Goal: Information Seeking & Learning: Learn about a topic

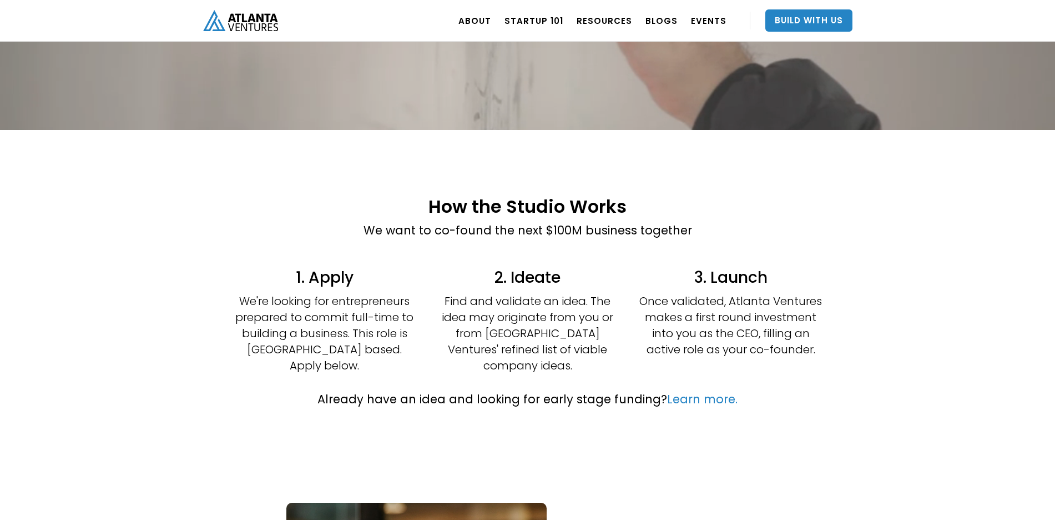
scroll to position [148, 0]
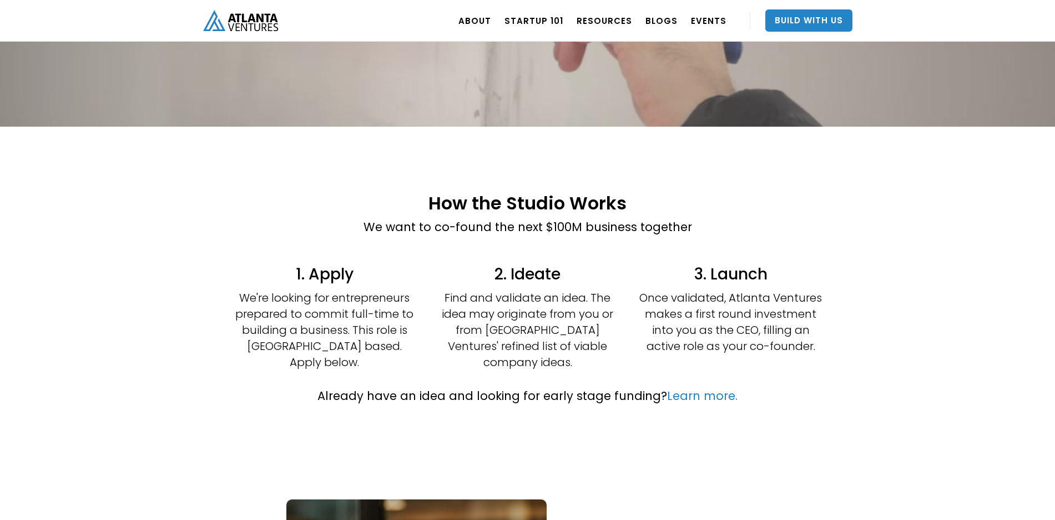
click at [380, 344] on p "We're looking for entrepreneurs prepared to commit full-time to building a busi…" at bounding box center [324, 330] width 183 height 81
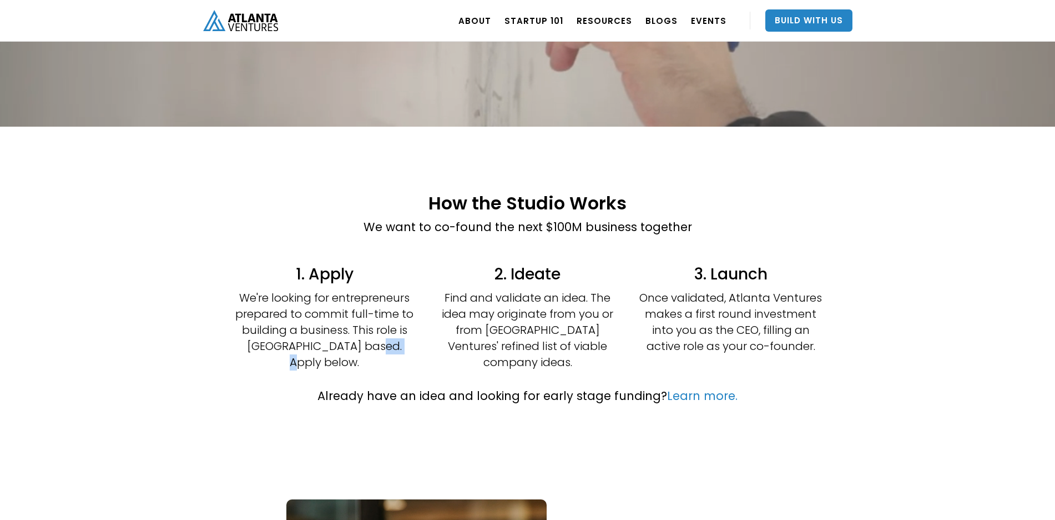
click at [380, 344] on p "We're looking for entrepreneurs prepared to commit full-time to building a busi…" at bounding box center [324, 330] width 183 height 81
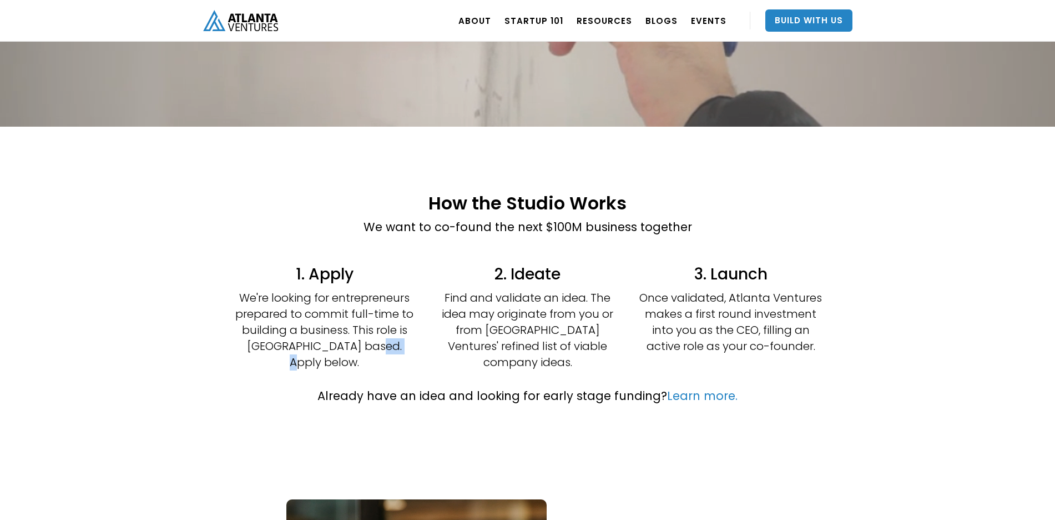
click at [380, 344] on p "We're looking for entrepreneurs prepared to commit full-time to building a busi…" at bounding box center [324, 330] width 183 height 81
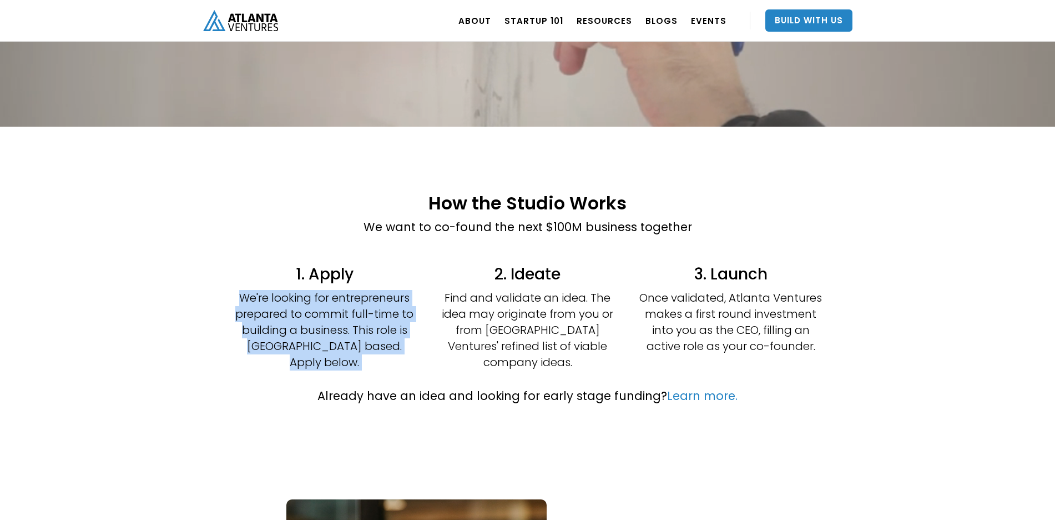
click at [368, 323] on p "We're looking for entrepreneurs prepared to commit full-time to building a busi…" at bounding box center [324, 330] width 183 height 81
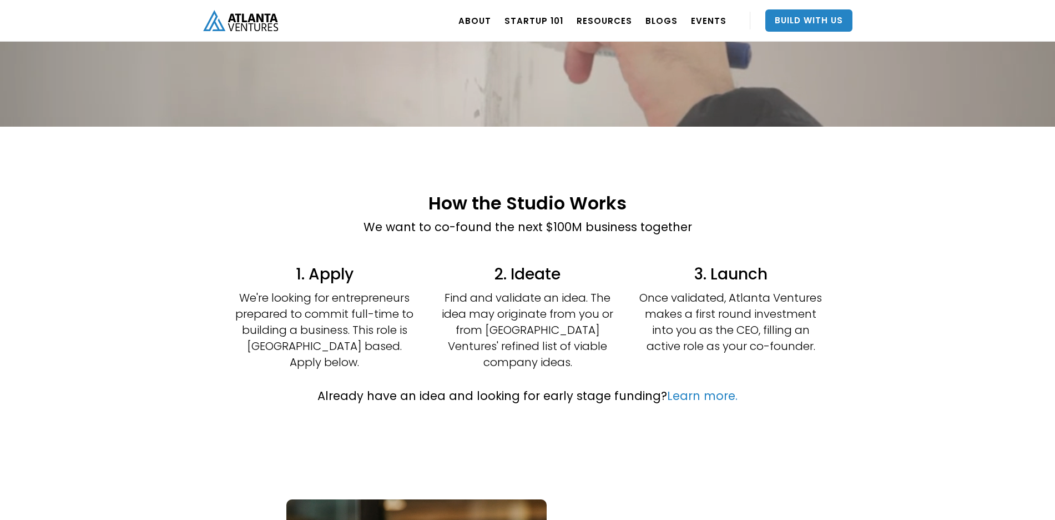
click at [372, 329] on p "We're looking for entrepreneurs prepared to commit full-time to building a busi…" at bounding box center [324, 330] width 183 height 81
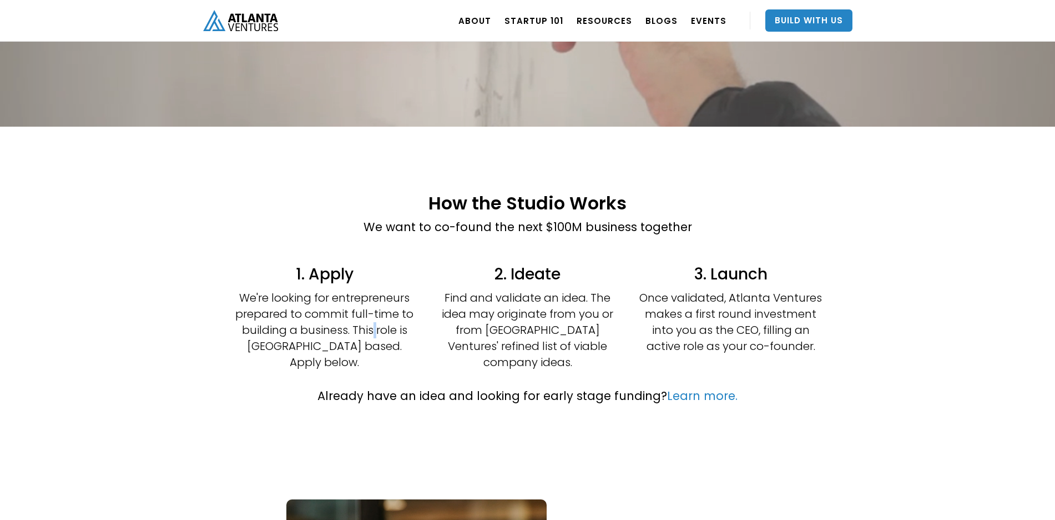
click at [372, 329] on p "We're looking for entrepreneurs prepared to commit full-time to building a busi…" at bounding box center [324, 330] width 183 height 81
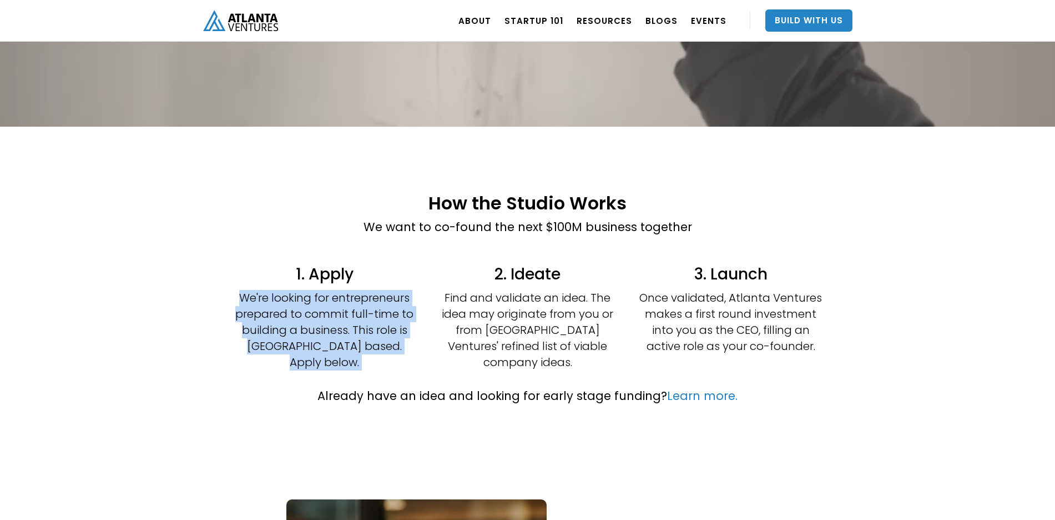
click at [372, 329] on p "We're looking for entrepreneurs prepared to commit full-time to building a busi…" at bounding box center [324, 330] width 183 height 81
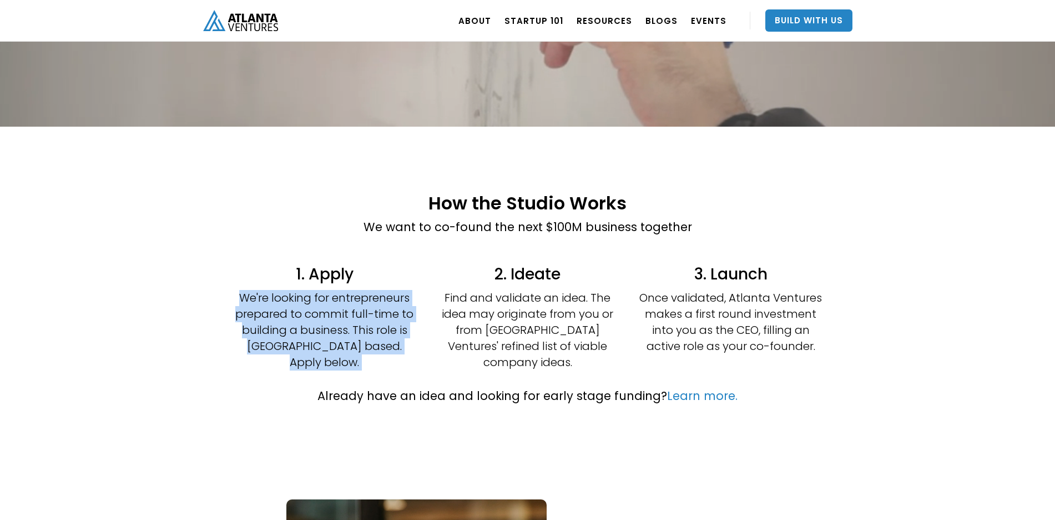
click at [383, 344] on p "We're looking for entrepreneurs prepared to commit full-time to building a busi…" at bounding box center [324, 330] width 183 height 81
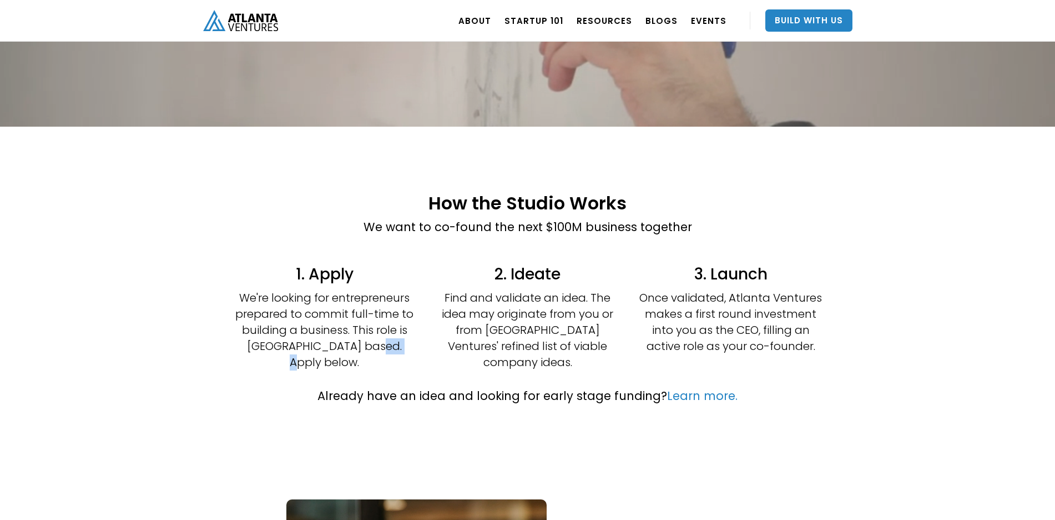
click at [383, 344] on p "We're looking for entrepreneurs prepared to commit full-time to building a busi…" at bounding box center [324, 330] width 183 height 81
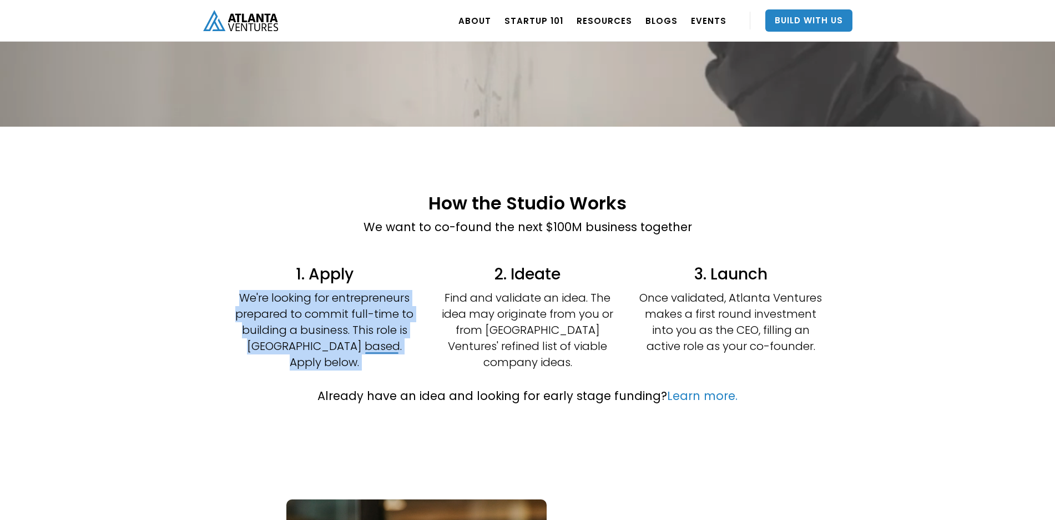
click at [383, 344] on p "We're looking for entrepreneurs prepared to commit full-time to building a busi…" at bounding box center [324, 330] width 183 height 81
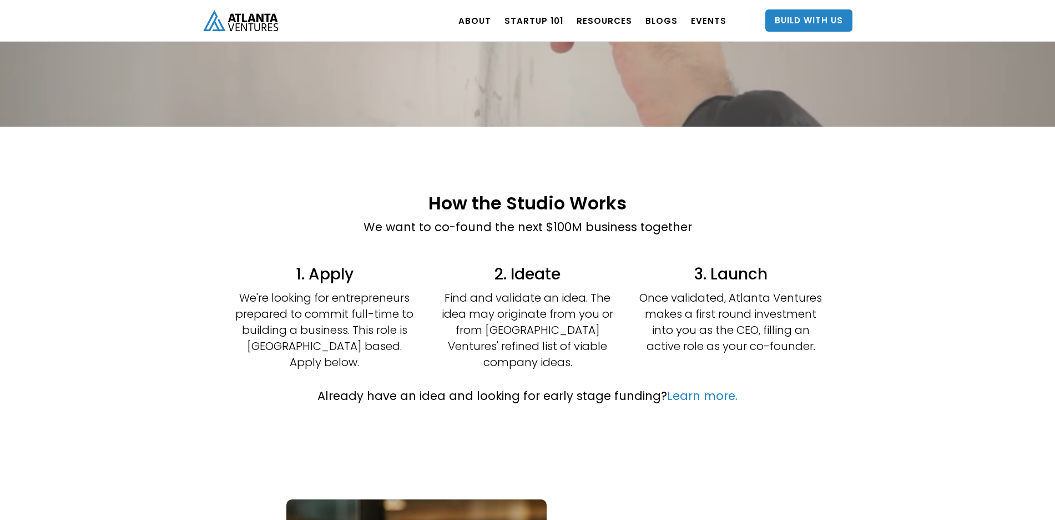
click at [505, 306] on p "Find and validate an idea. The idea may originate from you or from [GEOGRAPHIC_…" at bounding box center [527, 330] width 183 height 81
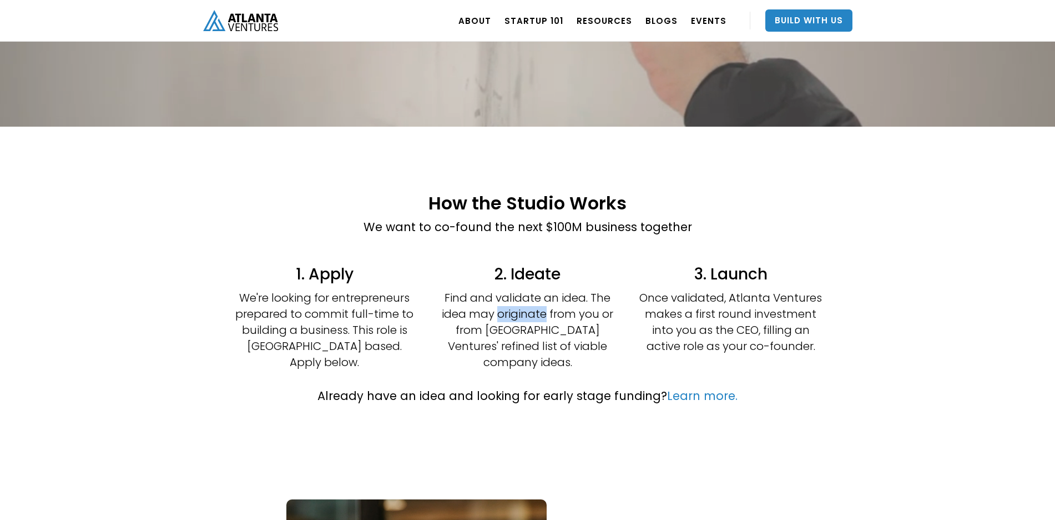
click at [505, 306] on p "Find and validate an idea. The idea may originate from you or from [GEOGRAPHIC_…" at bounding box center [527, 330] width 183 height 81
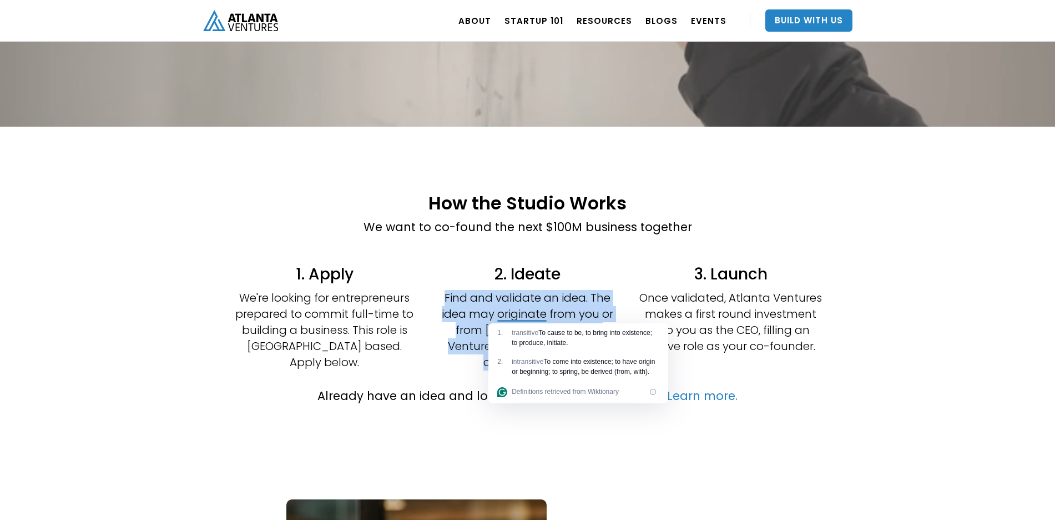
click at [505, 306] on p "Find and validate an idea. The idea may originate from you or from [GEOGRAPHIC_…" at bounding box center [527, 330] width 183 height 81
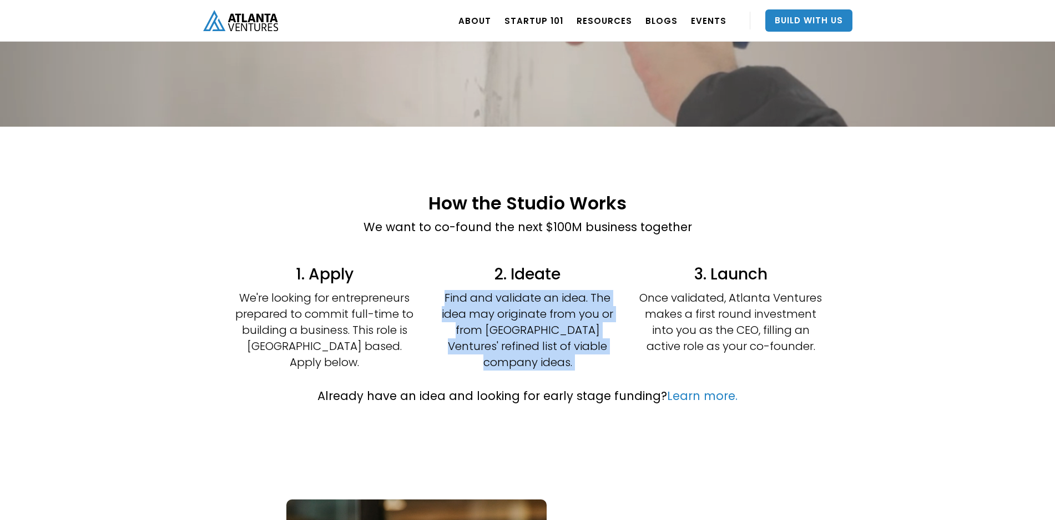
click at [505, 306] on p "Find and validate an idea. The idea may originate from you or from [GEOGRAPHIC_…" at bounding box center [527, 330] width 183 height 81
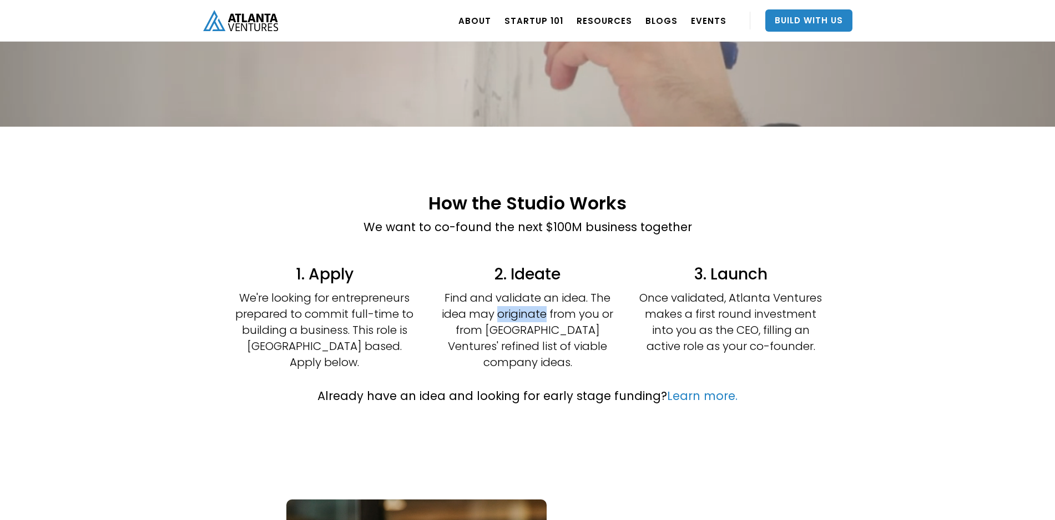
click at [505, 306] on p "Find and validate an idea. The idea may originate from you or from [GEOGRAPHIC_…" at bounding box center [527, 330] width 183 height 81
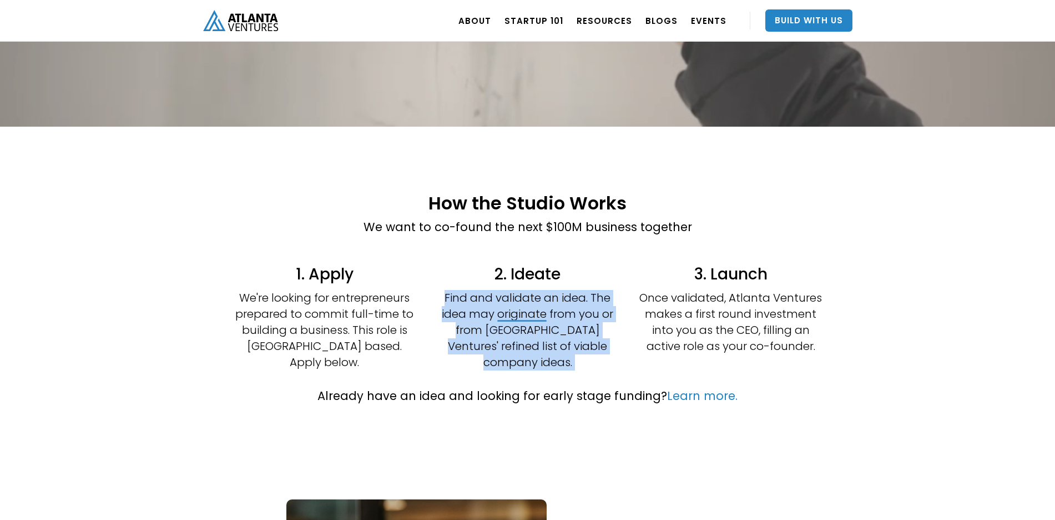
click at [505, 306] on p "Find and validate an idea. The idea may originate from you or from [GEOGRAPHIC_…" at bounding box center [527, 330] width 183 height 81
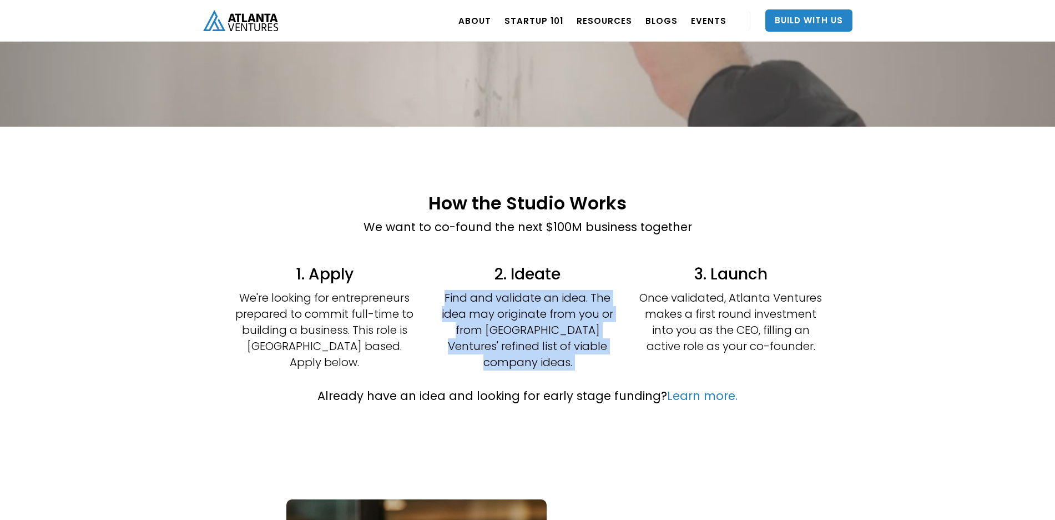
click at [540, 318] on p "Find and validate an idea. The idea may originate from you or from [GEOGRAPHIC_…" at bounding box center [527, 330] width 183 height 81
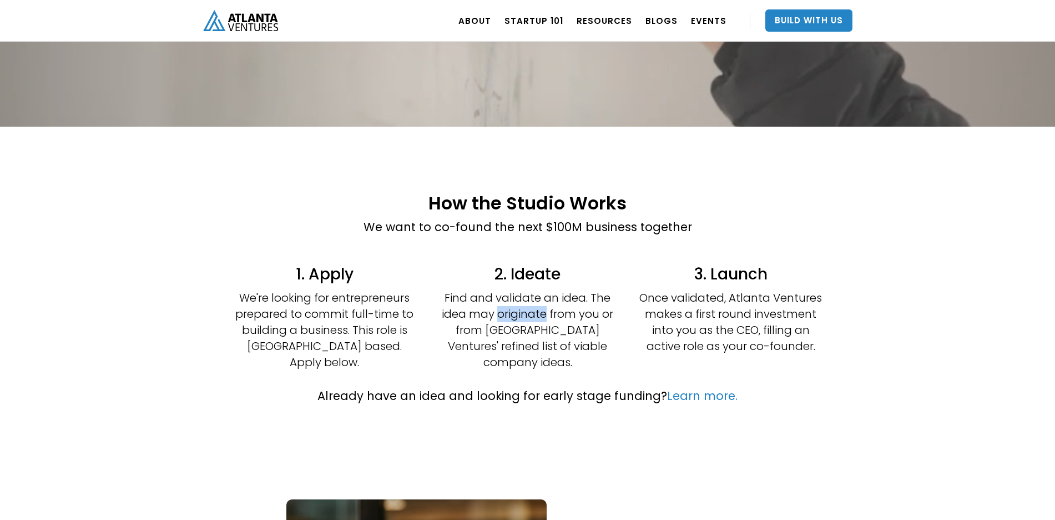
click at [540, 318] on p "Find and validate an idea. The idea may originate from you or from [GEOGRAPHIC_…" at bounding box center [527, 330] width 183 height 81
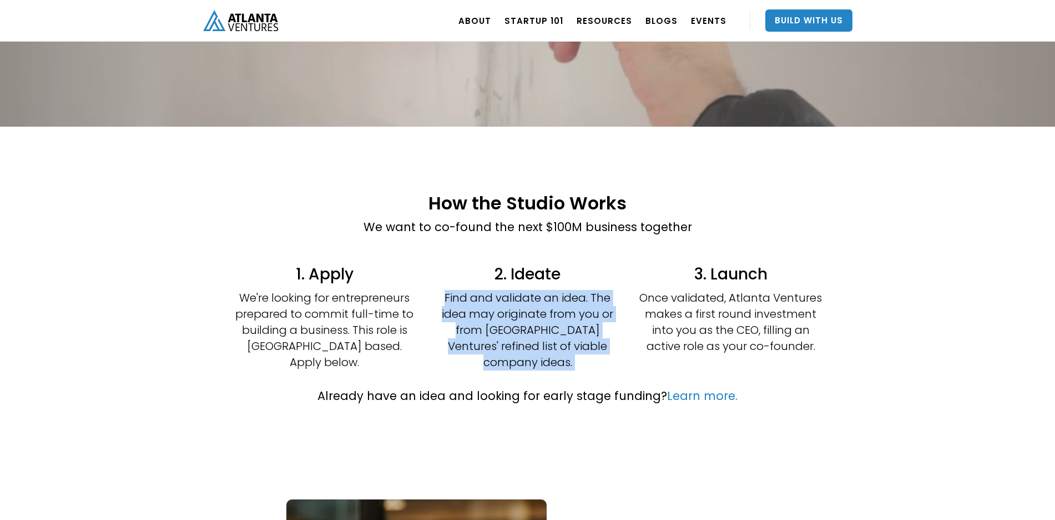
click at [540, 318] on p "Find and validate an idea. The idea may originate from you or from [GEOGRAPHIC_…" at bounding box center [527, 330] width 183 height 81
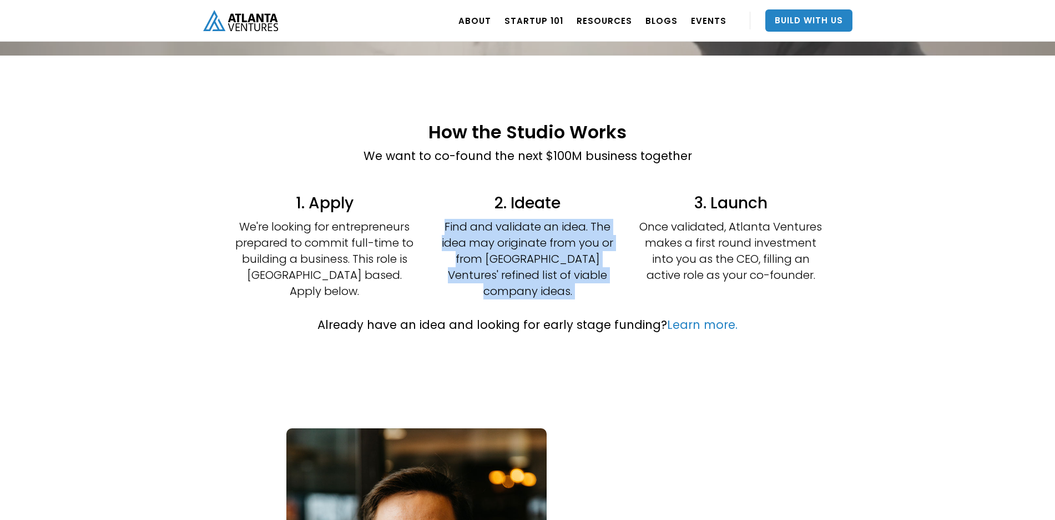
scroll to position [236, 0]
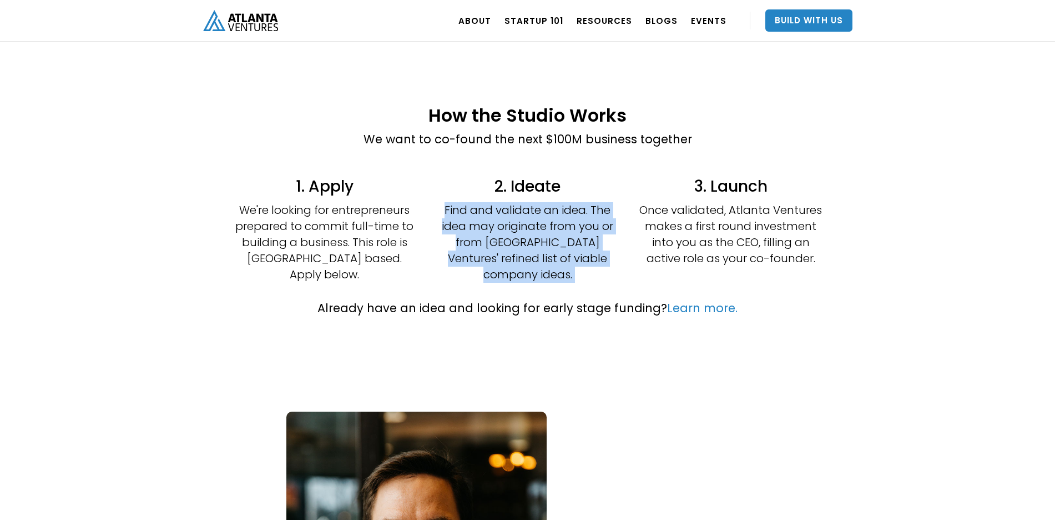
click at [556, 223] on p "Find and validate an idea. The idea may originate from you or from [GEOGRAPHIC_…" at bounding box center [527, 242] width 183 height 81
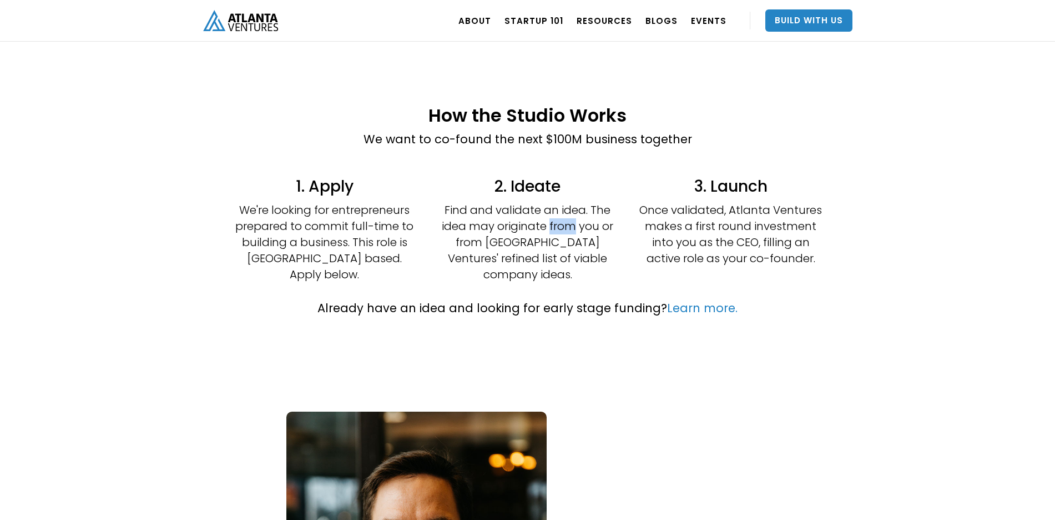
click at [556, 223] on p "Find and validate an idea. The idea may originate from you or from [GEOGRAPHIC_…" at bounding box center [527, 242] width 183 height 81
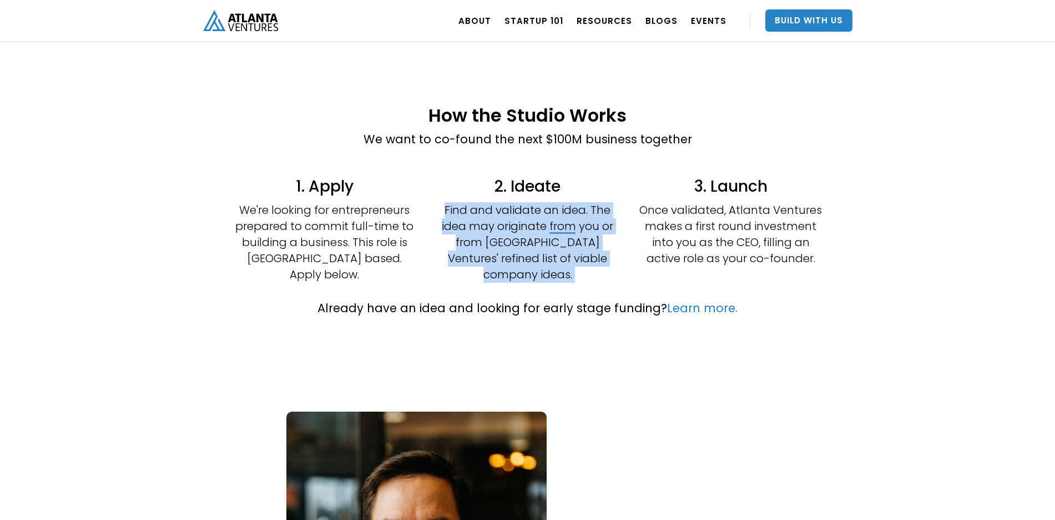
click at [556, 223] on p "Find and validate an idea. The idea may originate from you or from [GEOGRAPHIC_…" at bounding box center [527, 242] width 183 height 81
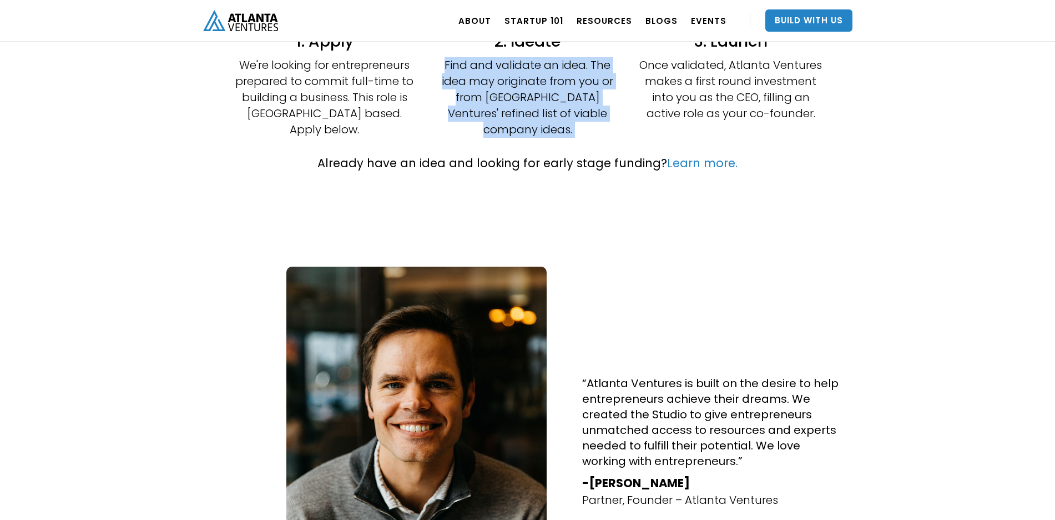
scroll to position [345, 0]
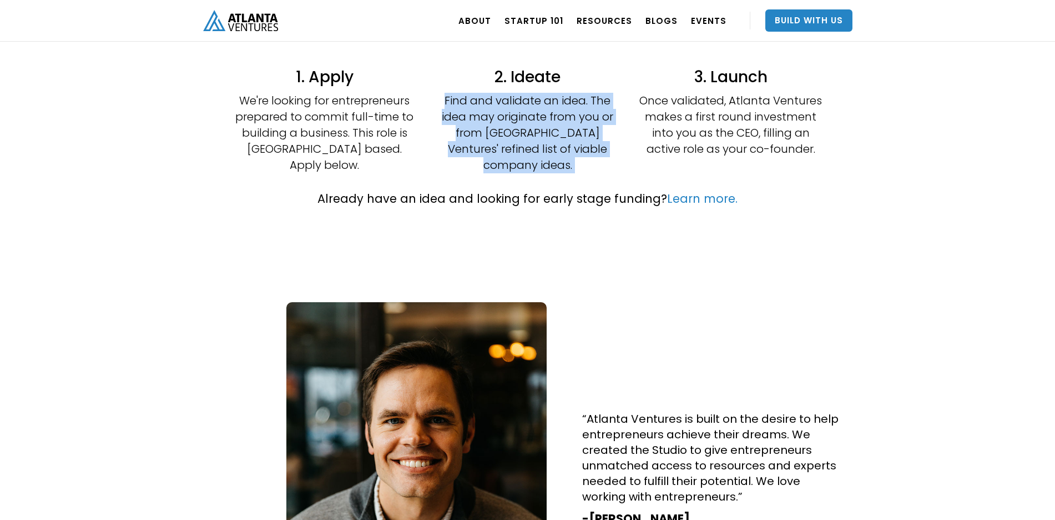
click at [554, 126] on p "Find and validate an idea. The idea may originate from you or from [GEOGRAPHIC_…" at bounding box center [527, 133] width 183 height 81
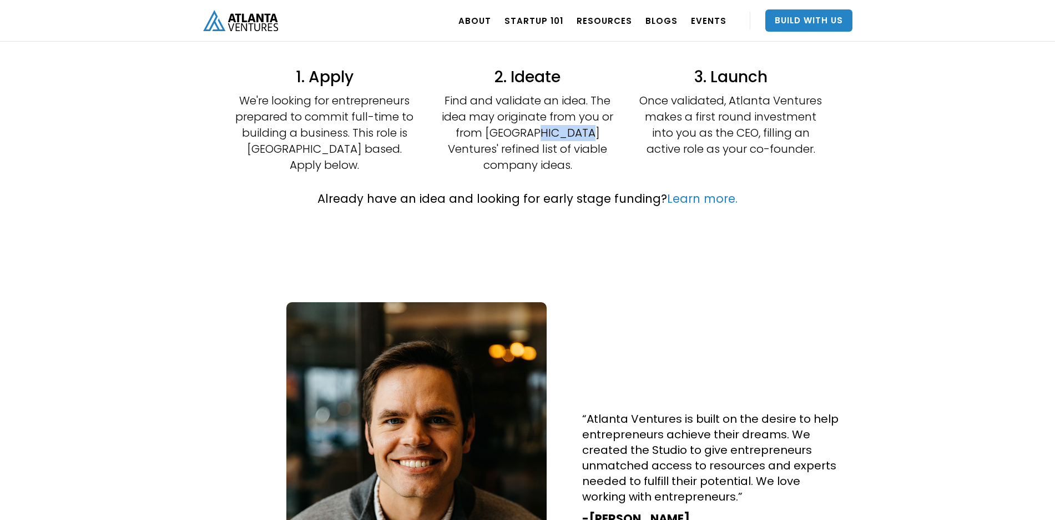
click at [554, 126] on p "Find and validate an idea. The idea may originate from you or from [GEOGRAPHIC_…" at bounding box center [527, 133] width 183 height 81
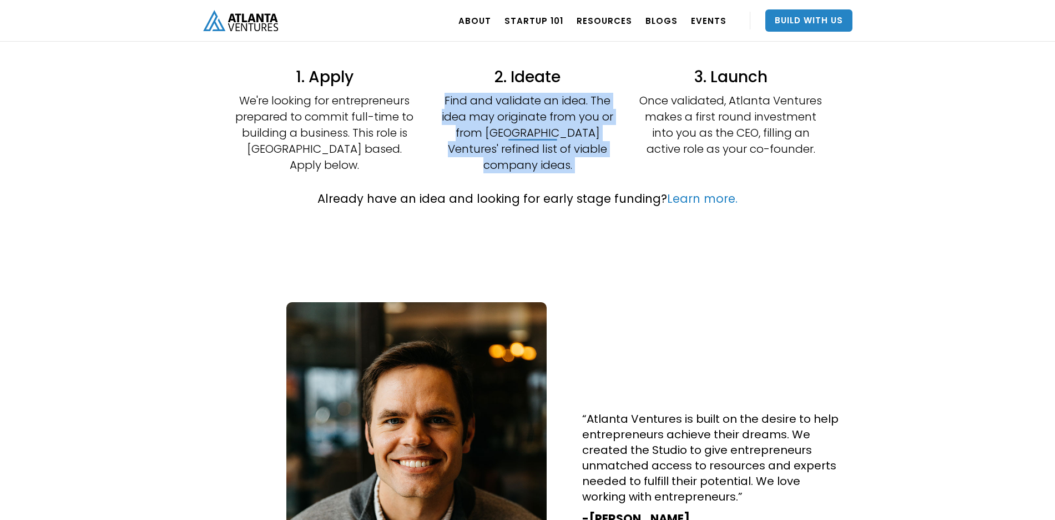
click at [554, 126] on p "Find and validate an idea. The idea may originate from you or from [GEOGRAPHIC_…" at bounding box center [527, 133] width 183 height 81
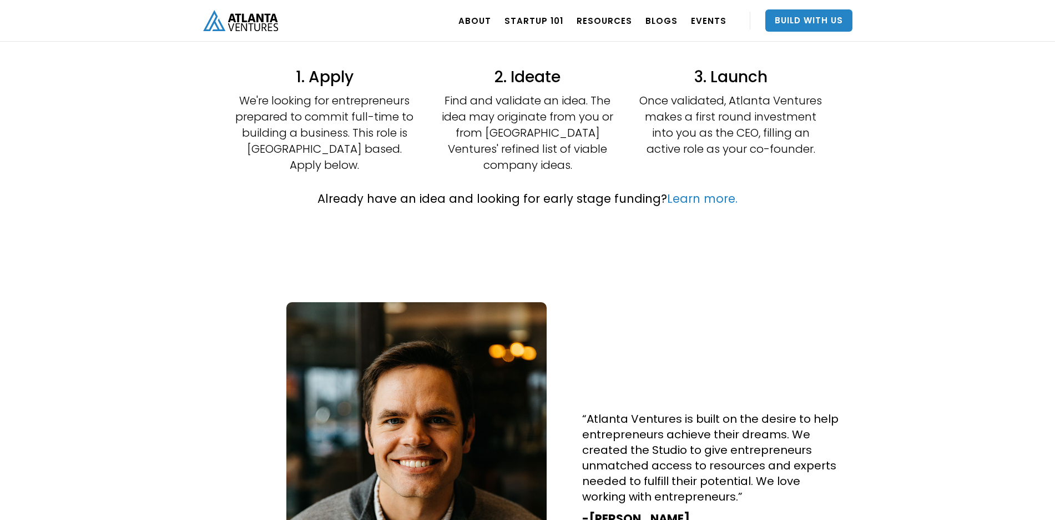
click at [715, 90] on div "3. Launch Once validated, Atlanta Ventures makes a first round investment into …" at bounding box center [731, 115] width 183 height 93
click at [697, 128] on p "Once validated, Atlanta Ventures makes a first round investment into you as the…" at bounding box center [731, 125] width 183 height 64
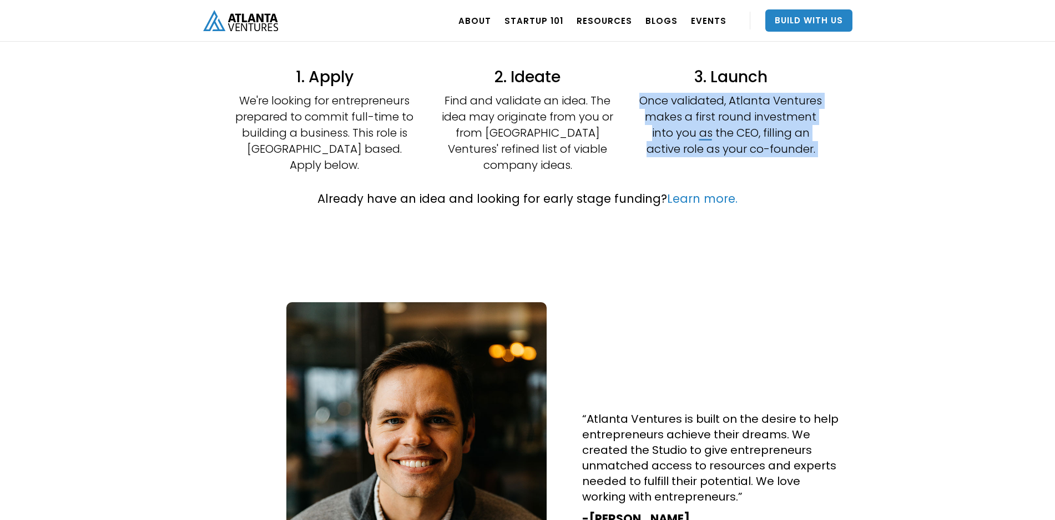
click at [697, 128] on p "Once validated, Atlanta Ventures makes a first round investment into you as the…" at bounding box center [731, 125] width 183 height 64
click at [630, 120] on div "1. Apply We're looking for entrepreneurs prepared to commit full-time to buildi…" at bounding box center [528, 120] width 666 height 118
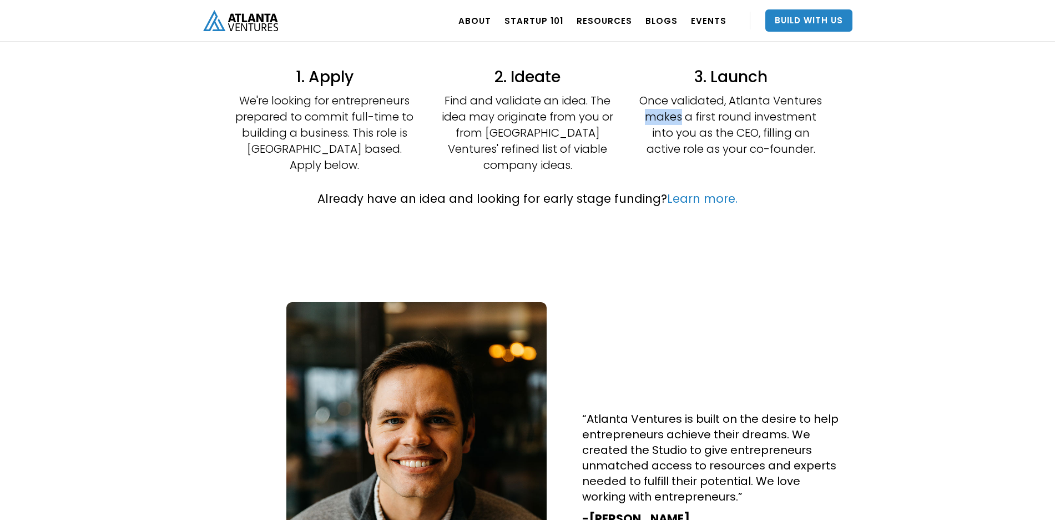
click at [630, 120] on div "1. Apply We're looking for entrepreneurs prepared to commit full-time to buildi…" at bounding box center [528, 120] width 666 height 118
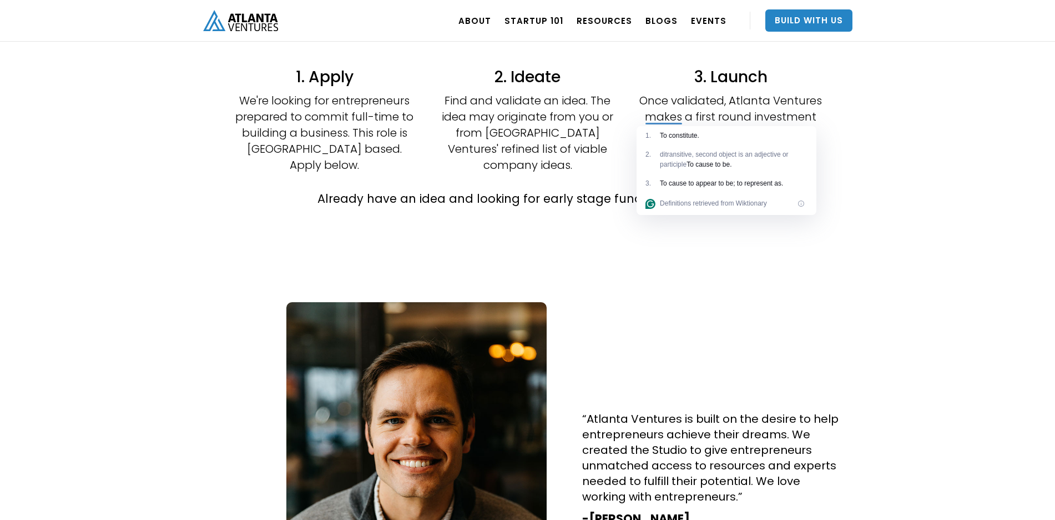
click at [544, 123] on p "Find and validate an idea. The idea may originate from you or from [GEOGRAPHIC_…" at bounding box center [527, 133] width 183 height 81
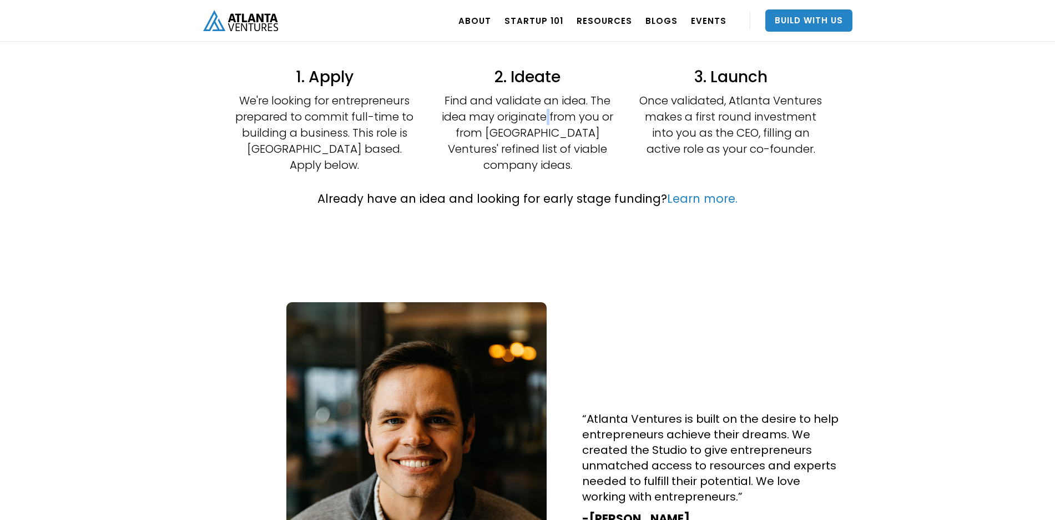
click at [544, 123] on p "Find and validate an idea. The idea may originate from you or from [GEOGRAPHIC_…" at bounding box center [527, 133] width 183 height 81
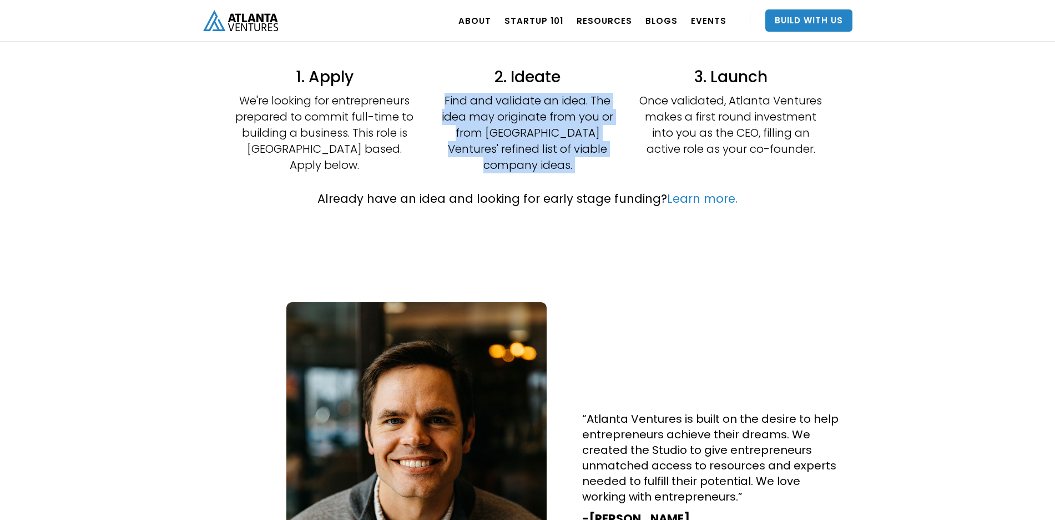
click at [544, 123] on p "Find and validate an idea. The idea may originate from you or from [GEOGRAPHIC_…" at bounding box center [527, 133] width 183 height 81
click at [509, 105] on p "Find and validate an idea. The idea may originate from you or from [GEOGRAPHIC_…" at bounding box center [527, 133] width 183 height 81
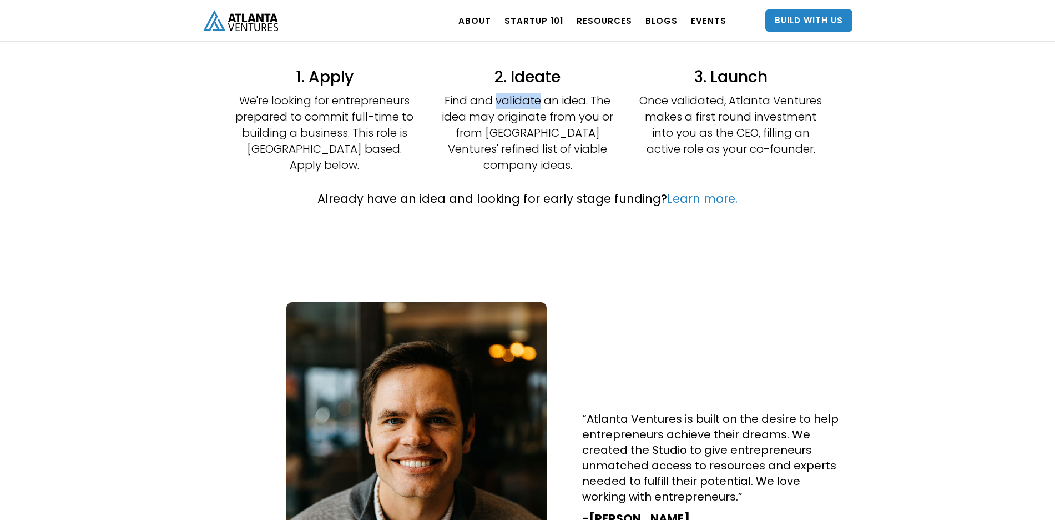
click at [509, 105] on p "Find and validate an idea. The idea may originate from you or from [GEOGRAPHIC_…" at bounding box center [527, 133] width 183 height 81
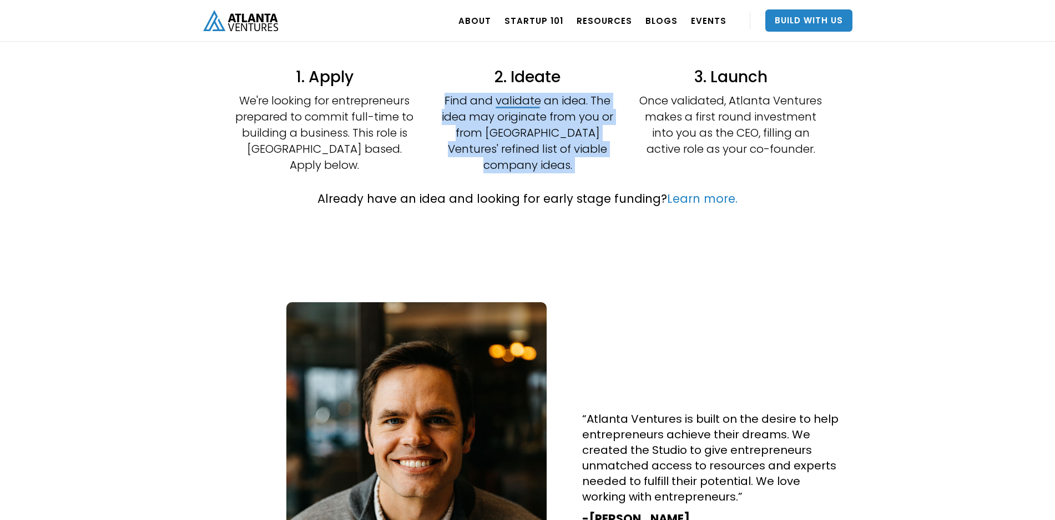
click at [509, 105] on p "Find and validate an idea. The idea may originate from you or from [GEOGRAPHIC_…" at bounding box center [527, 133] width 183 height 81
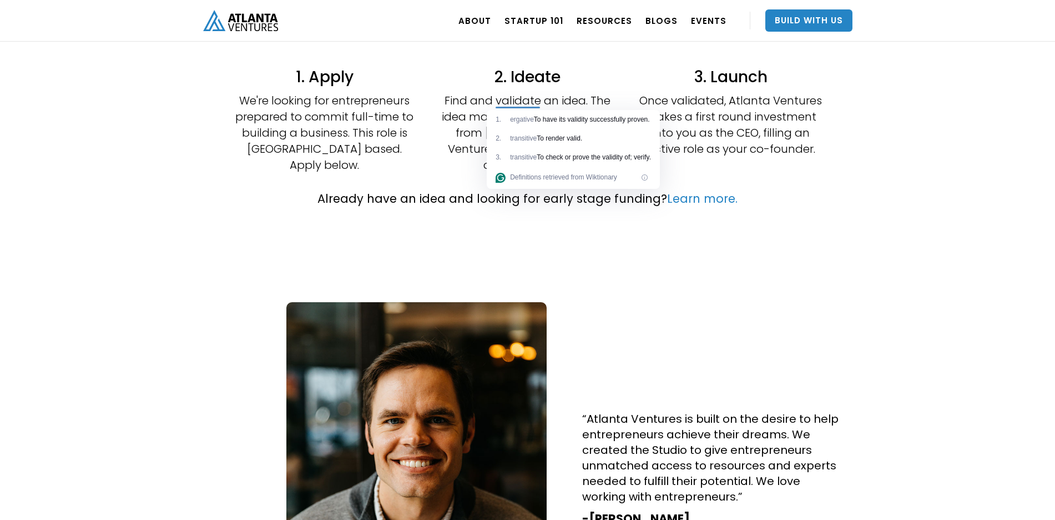
click at [505, 124] on div "1 ." at bounding box center [503, 119] width 14 height 10
click at [477, 119] on p "Find and validate an idea. The idea may originate from you or from [GEOGRAPHIC_…" at bounding box center [527, 133] width 183 height 81
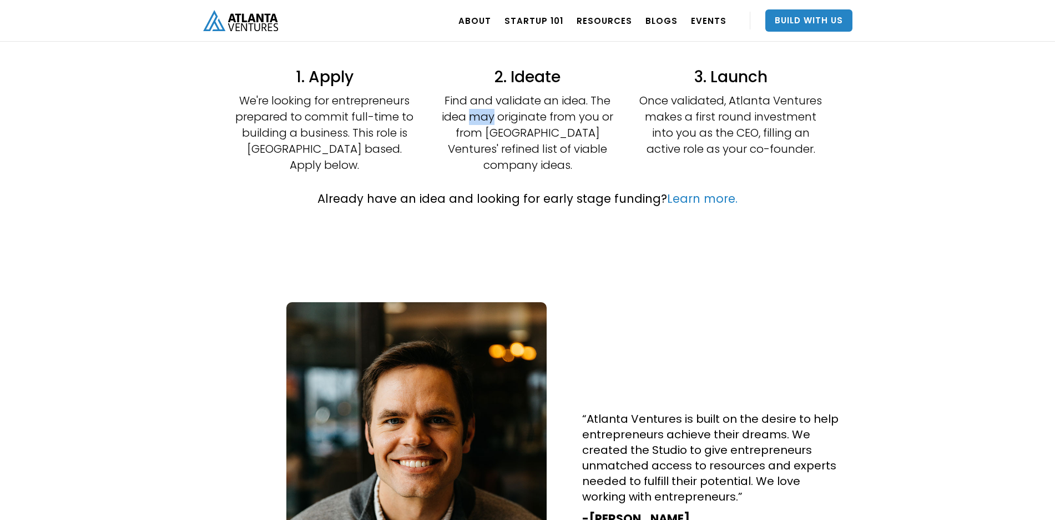
click at [477, 119] on p "Find and validate an idea. The idea may originate from you or from [GEOGRAPHIC_…" at bounding box center [527, 133] width 183 height 81
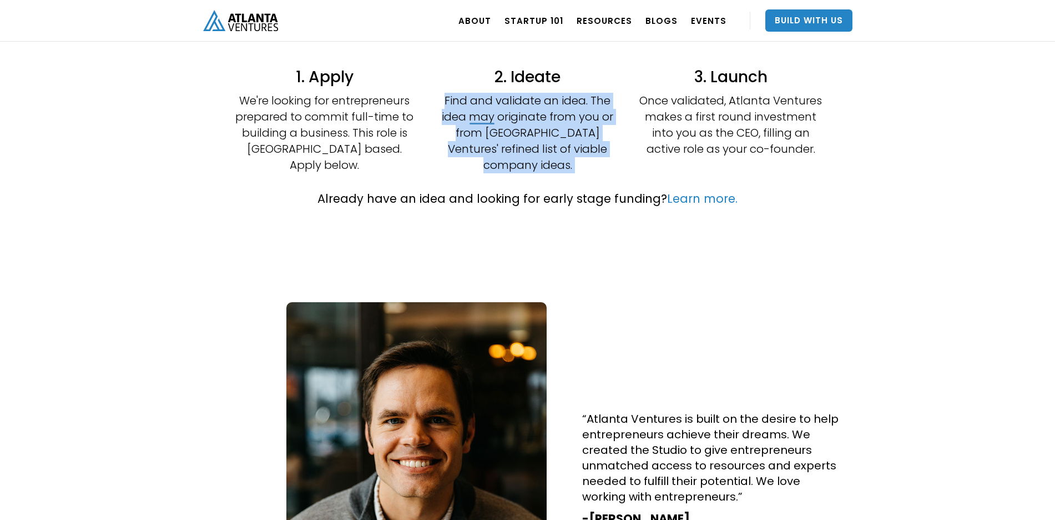
click at [477, 119] on p "Find and validate an idea. The idea may originate from you or from [GEOGRAPHIC_…" at bounding box center [527, 133] width 183 height 81
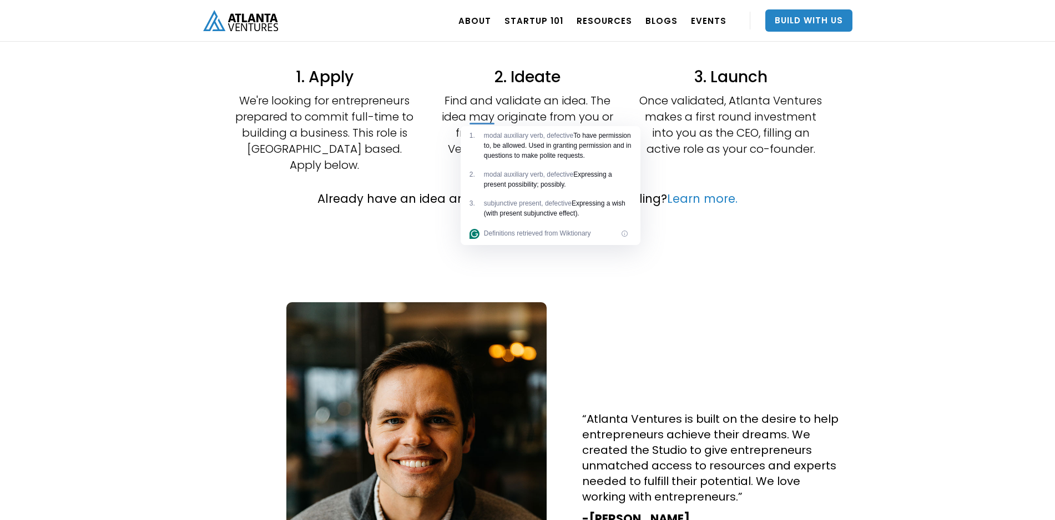
click at [611, 104] on p "Find and validate an idea. The idea may originate from you or from [GEOGRAPHIC_…" at bounding box center [527, 133] width 183 height 81
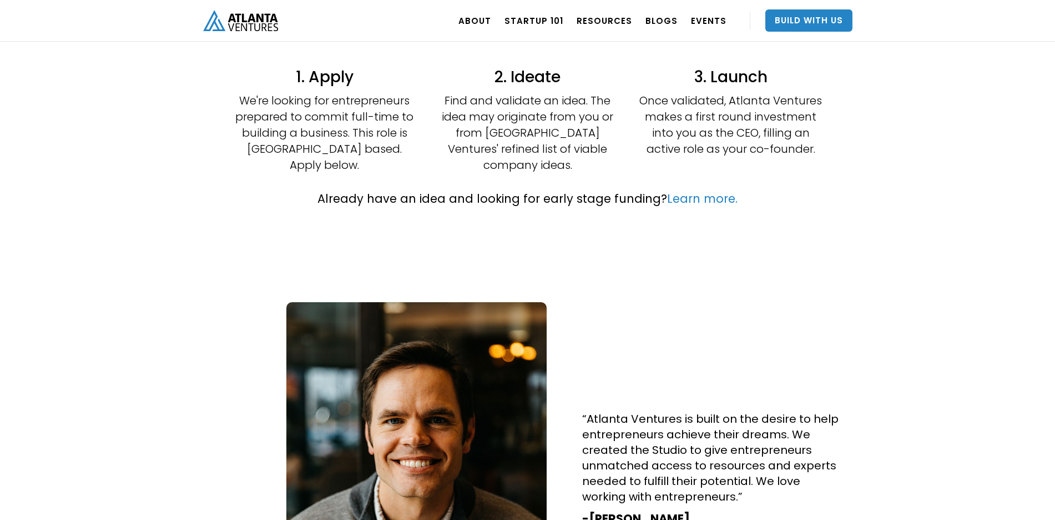
click at [671, 105] on p "Once validated, Atlanta Ventures makes a first round investment into you as the…" at bounding box center [731, 125] width 183 height 64
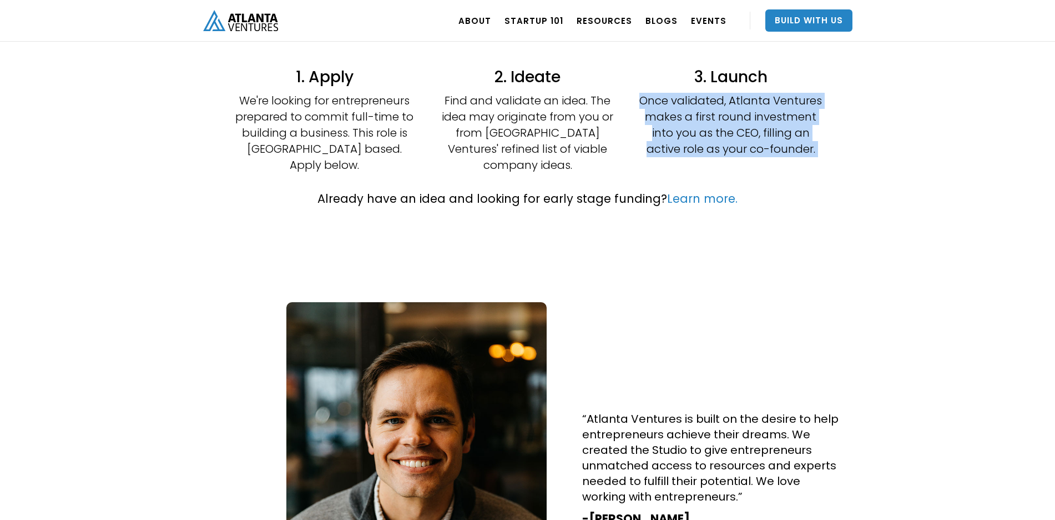
click at [671, 105] on p "Once validated, Atlanta Ventures makes a first round investment into you as the…" at bounding box center [731, 125] width 183 height 64
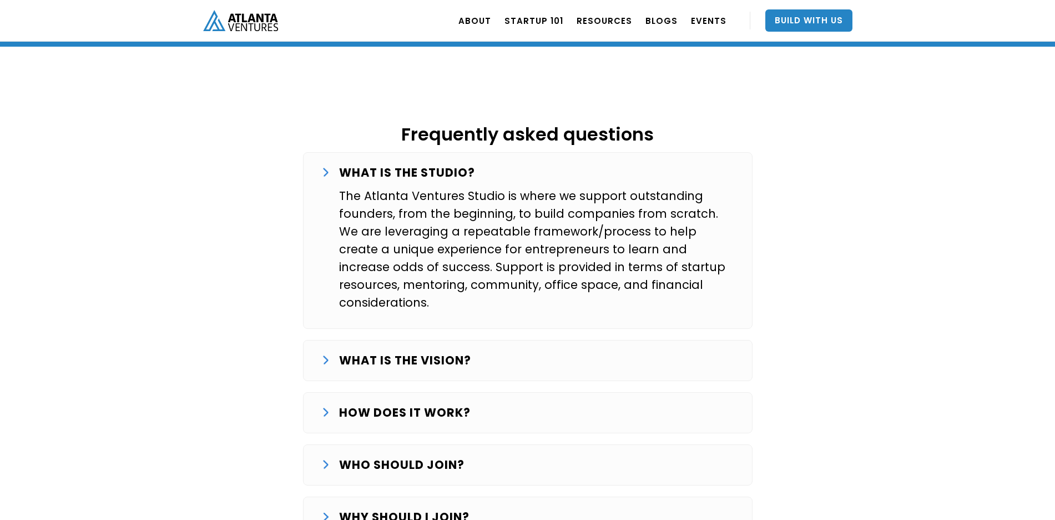
scroll to position [1784, 0]
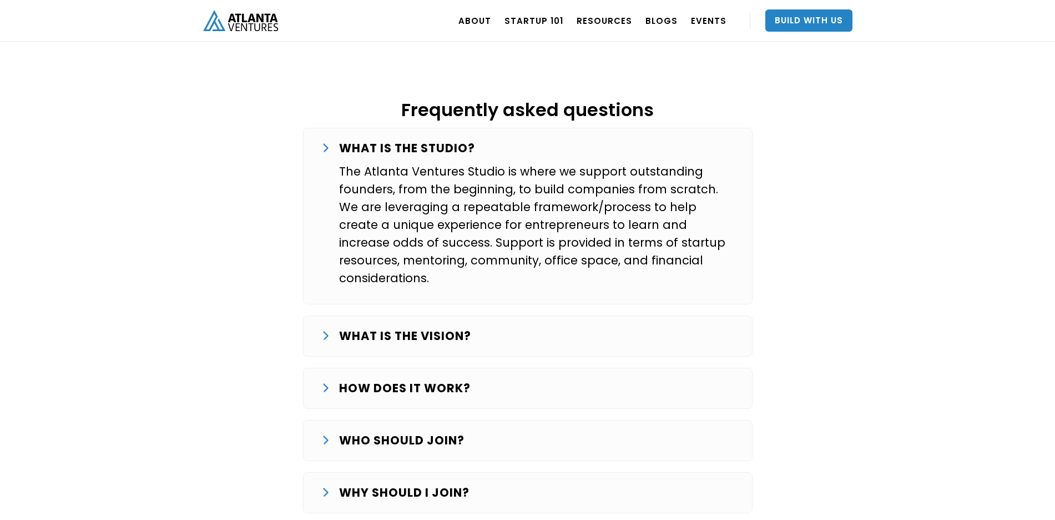
click at [331, 315] on div "WHAT IS THE VISION? Our goal is to systematically start and grow successful com…" at bounding box center [528, 335] width 450 height 41
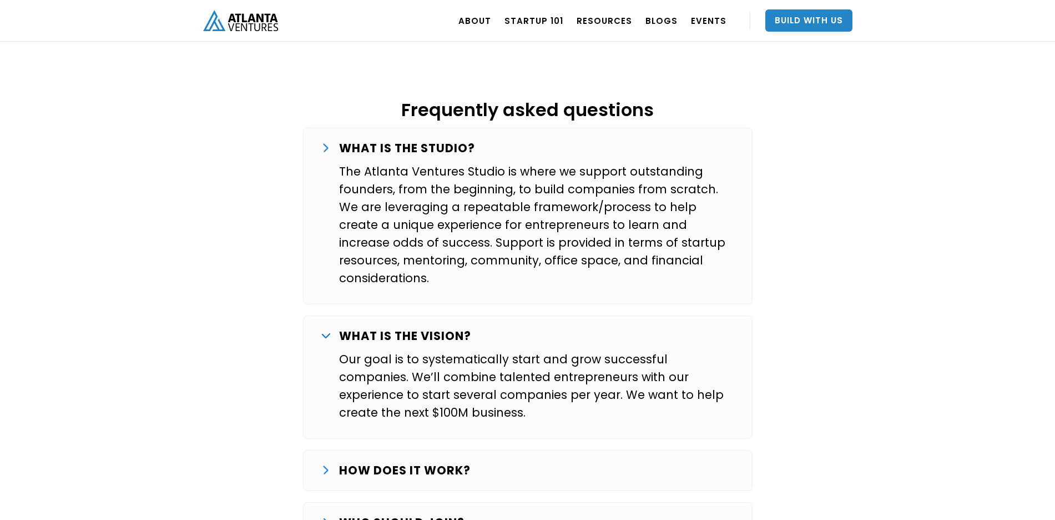
scroll to position [1899, 0]
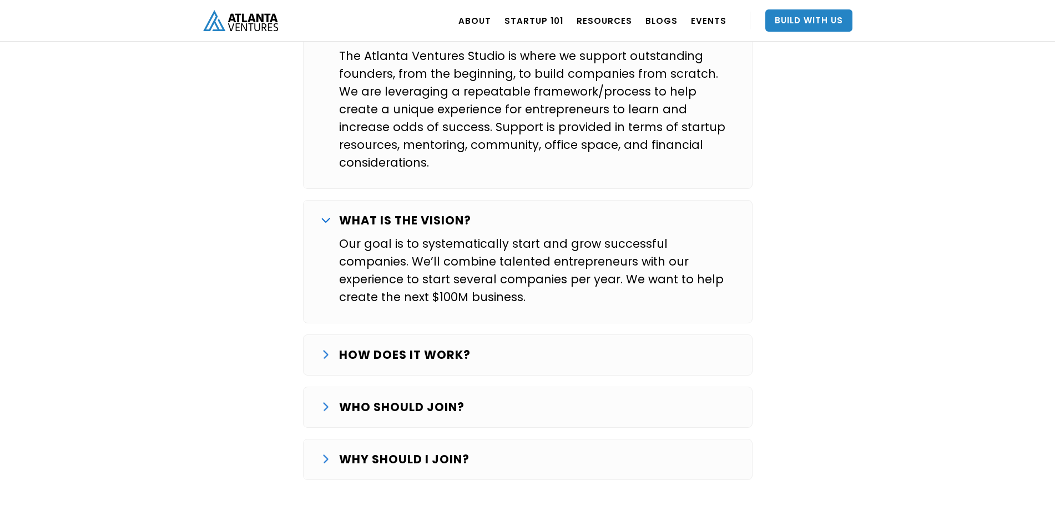
click at [349, 346] on strong "HOW DOES IT WORK?" at bounding box center [405, 354] width 132 height 16
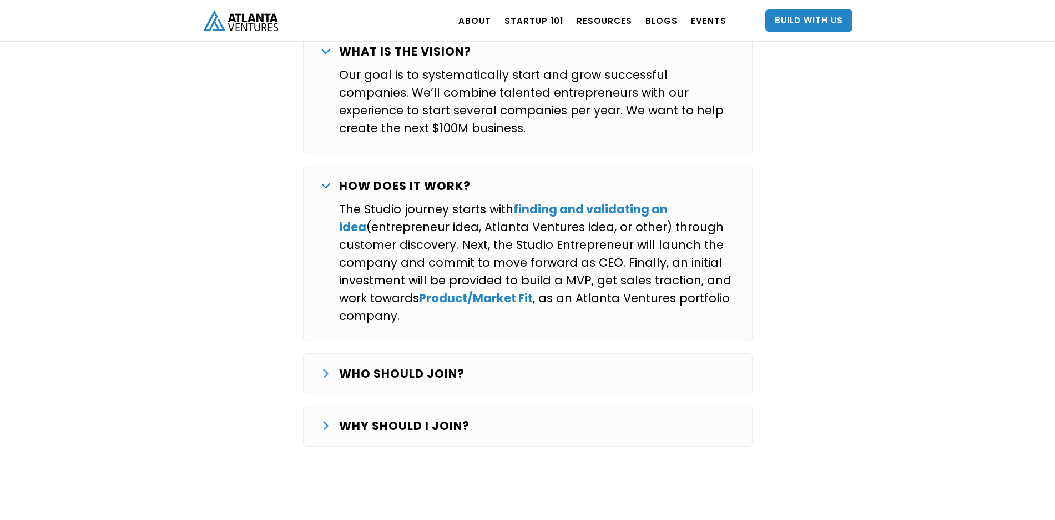
scroll to position [2073, 0]
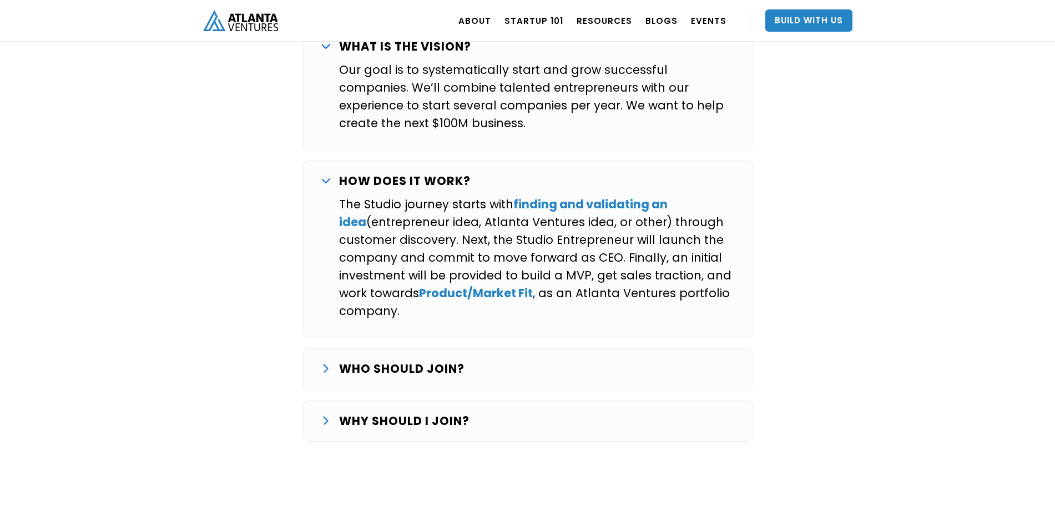
click at [370, 348] on div "WHO SHOULD JOIN? We are looking for entrepreneurs that want to commit full-time…" at bounding box center [528, 368] width 450 height 41
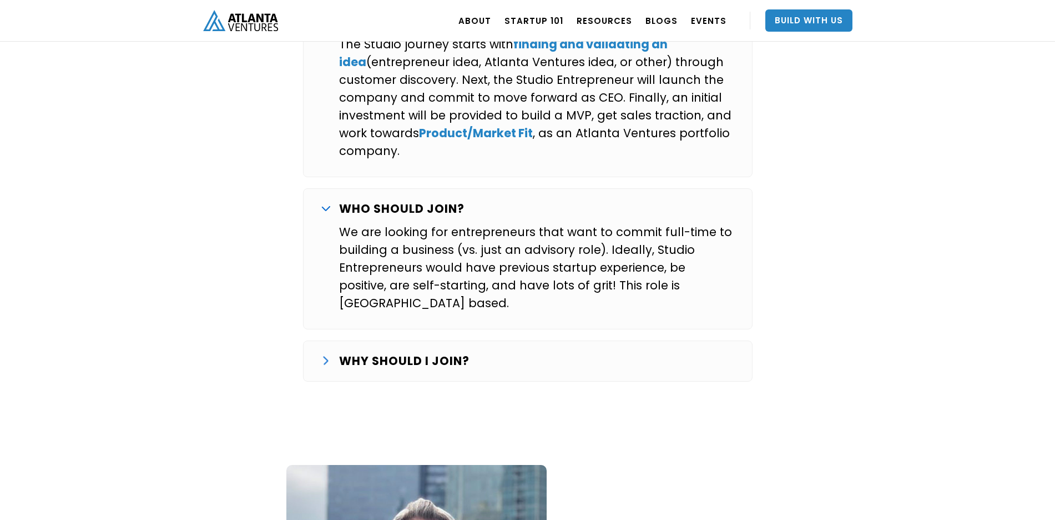
click at [372, 340] on div "WHY SHOULD I JOIN? Over the last several years we’ve worked with a number of ex…" at bounding box center [528, 360] width 450 height 41
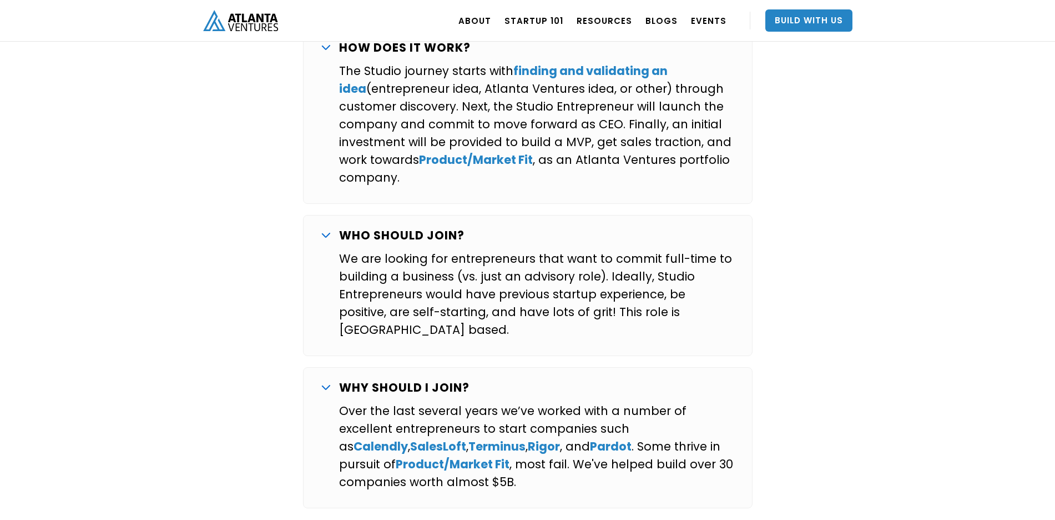
scroll to position [2145, 0]
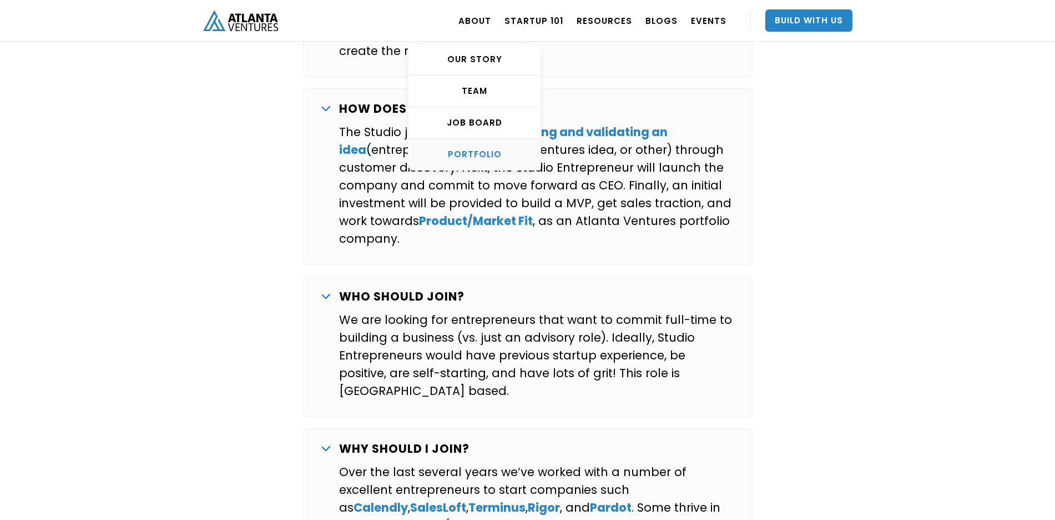
click at [485, 150] on div "PORTFOLIO" at bounding box center [475, 154] width 132 height 11
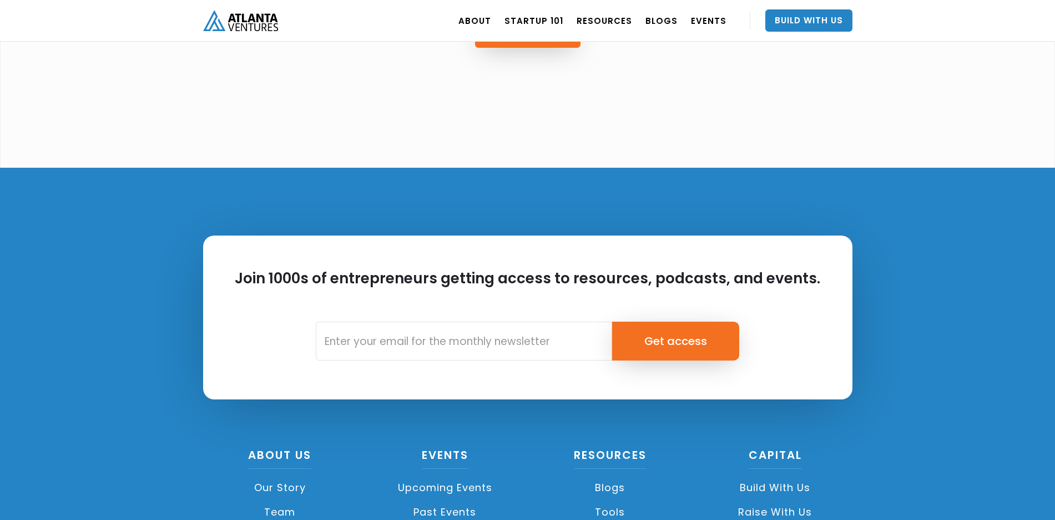
scroll to position [3461, 0]
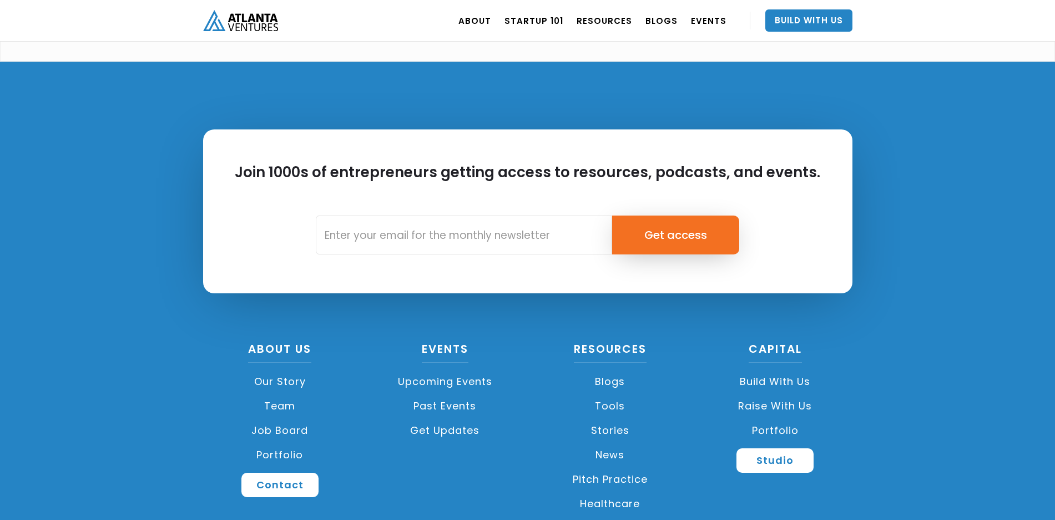
click at [288, 442] on link "Portfolio" at bounding box center [280, 454] width 154 height 24
